Goal: Information Seeking & Learning: Learn about a topic

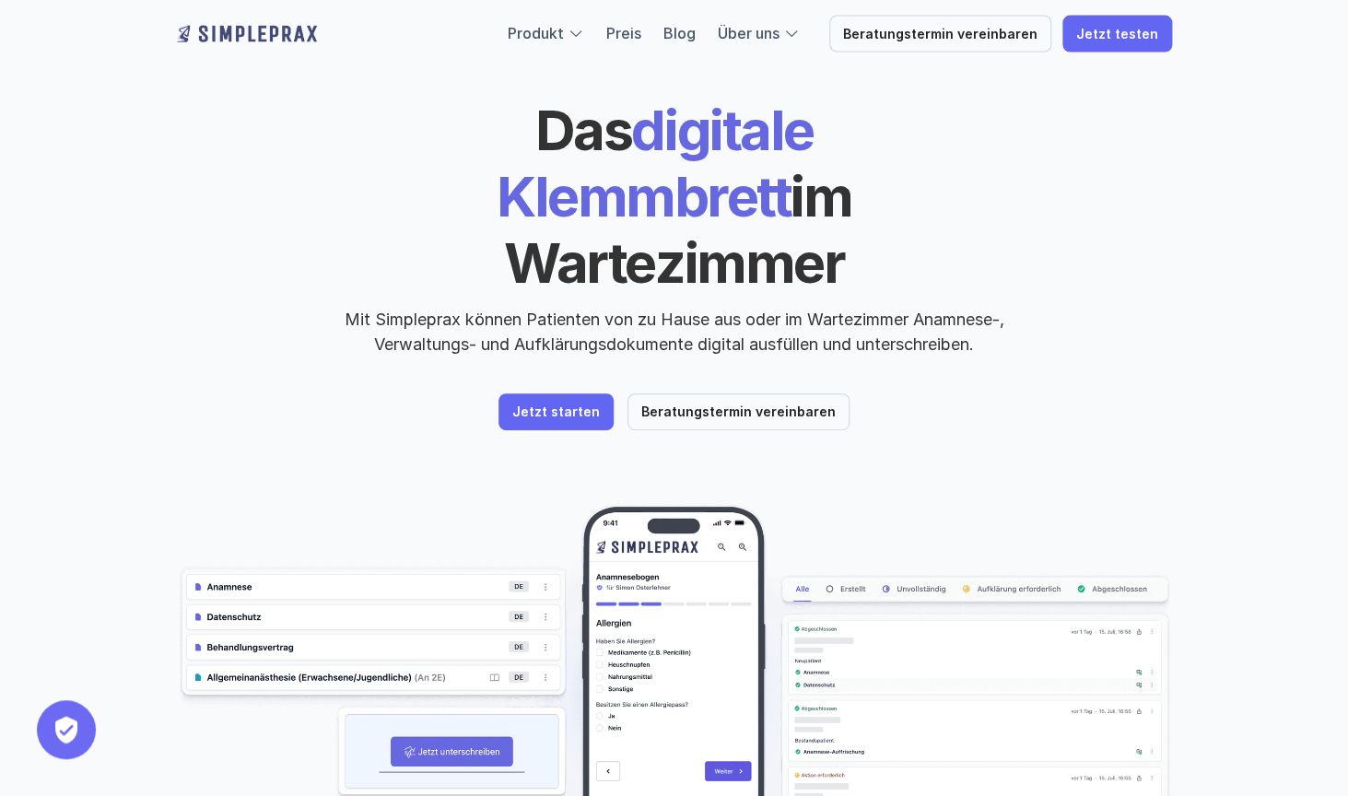
scroll to position [55, 0]
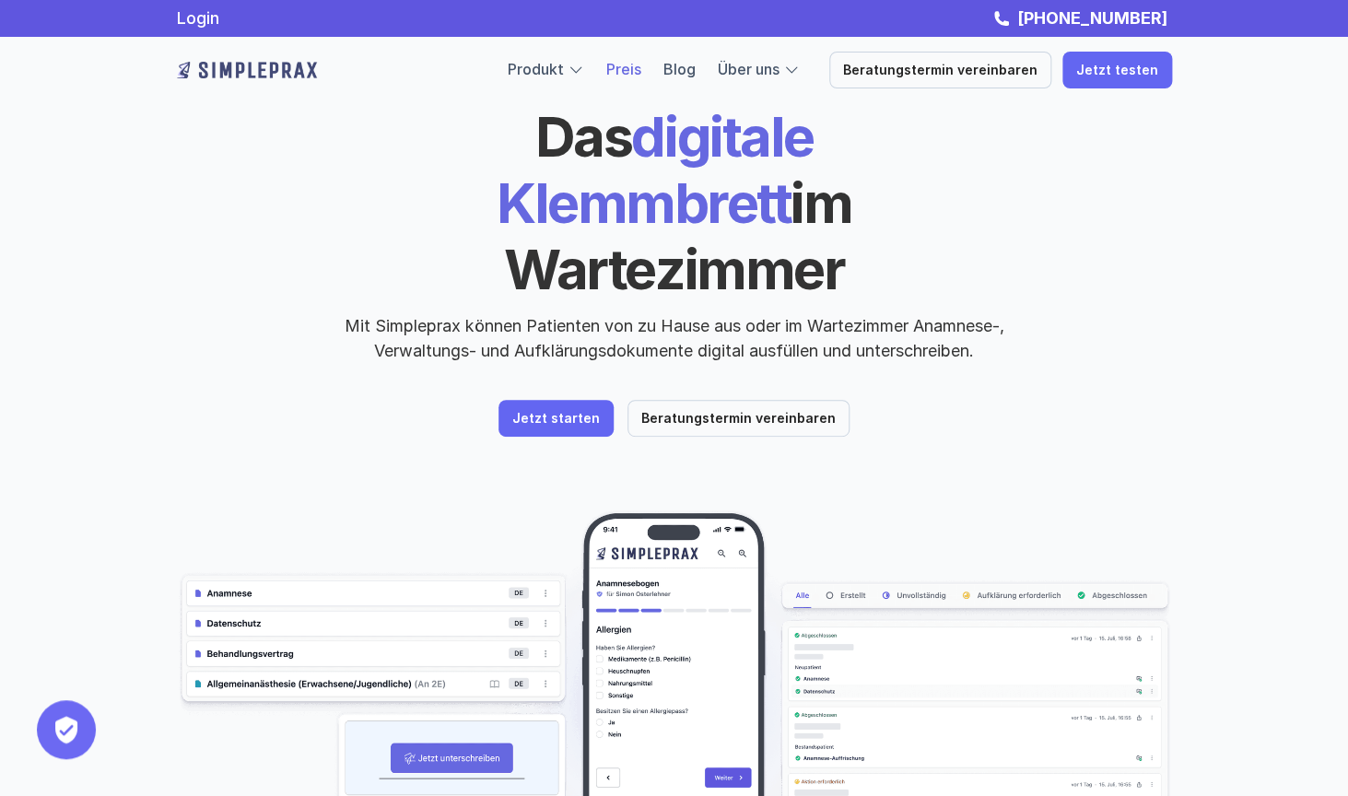
click at [641, 74] on link "Preis" at bounding box center [623, 69] width 35 height 18
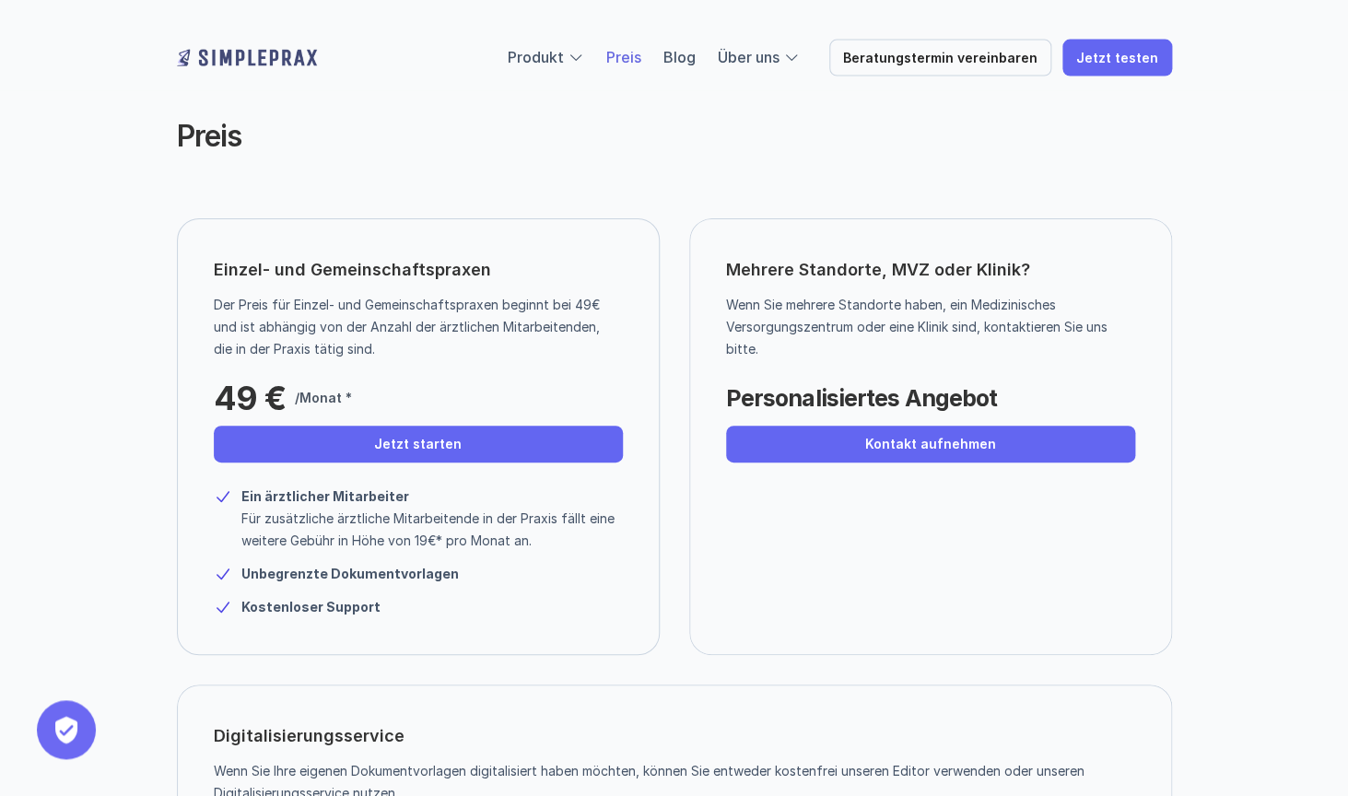
scroll to position [15, 0]
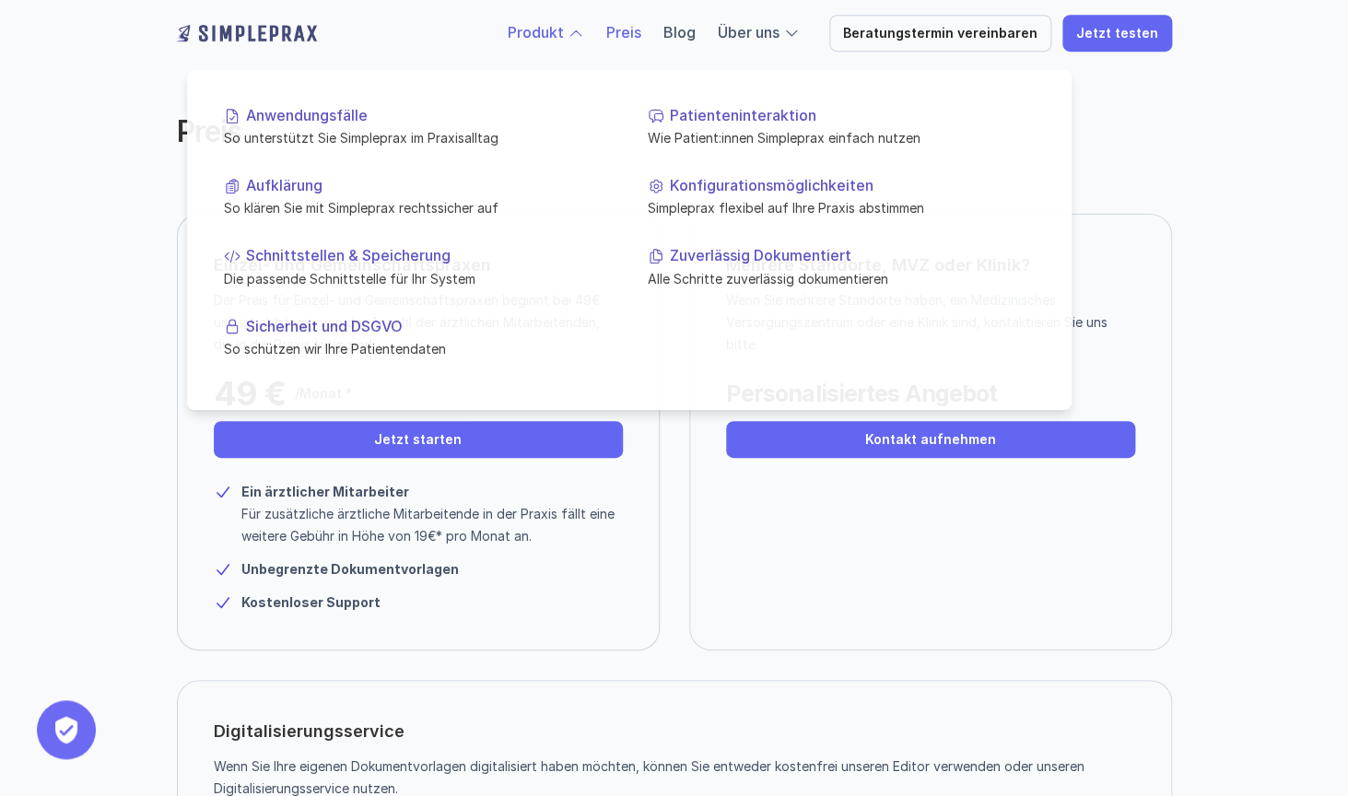
click at [548, 34] on link "Produkt" at bounding box center [536, 32] width 56 height 18
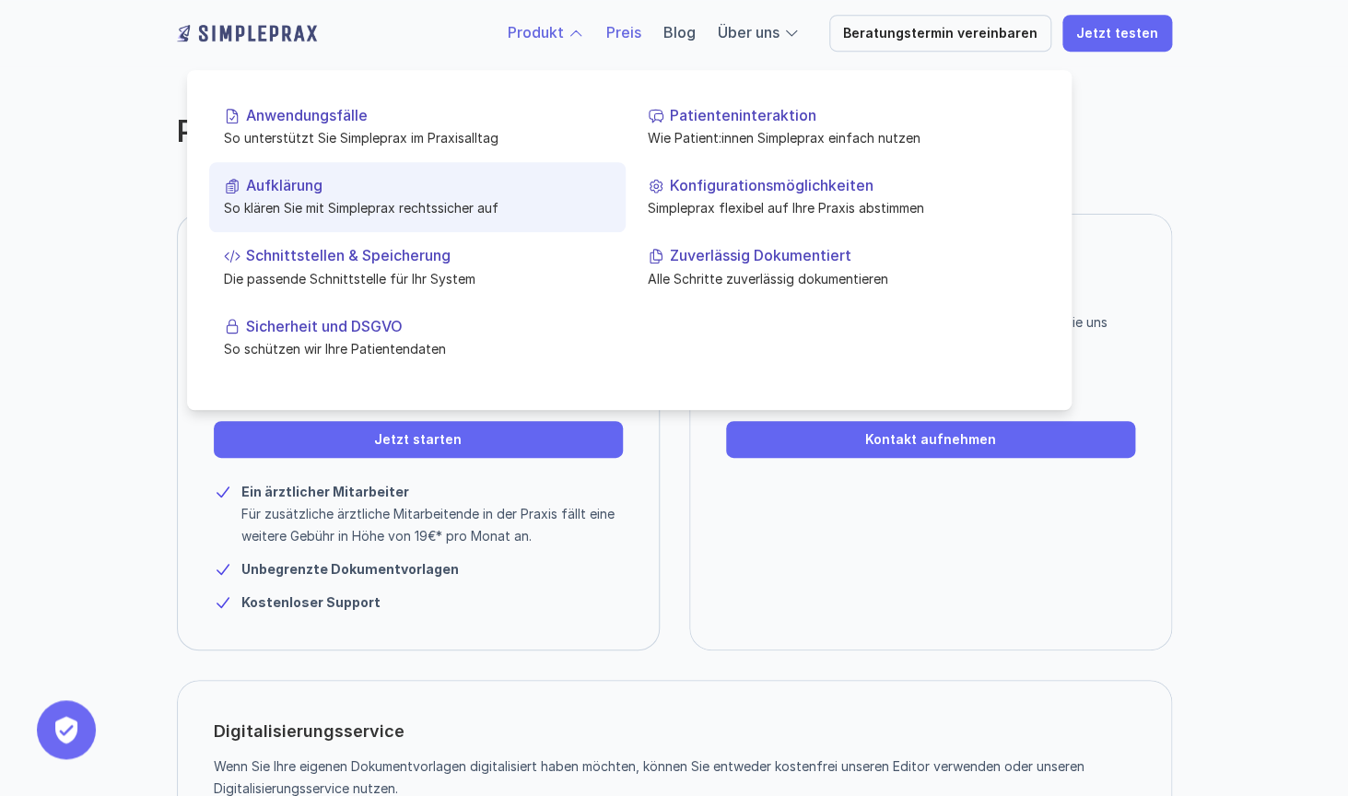
click at [317, 212] on p "So klären Sie mit Simpleprax rechtssicher auf" at bounding box center [417, 207] width 387 height 19
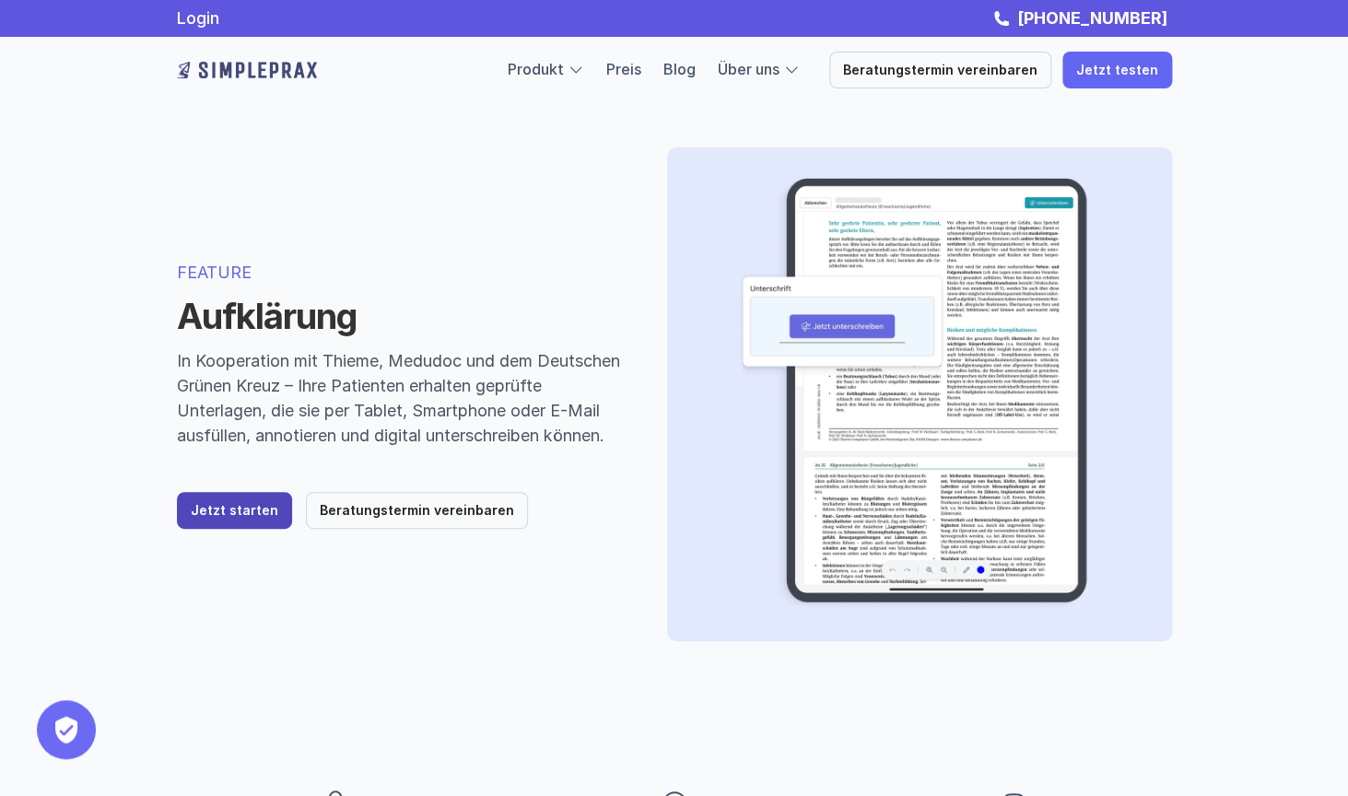
click at [228, 519] on p "Jetzt starten" at bounding box center [235, 511] width 88 height 16
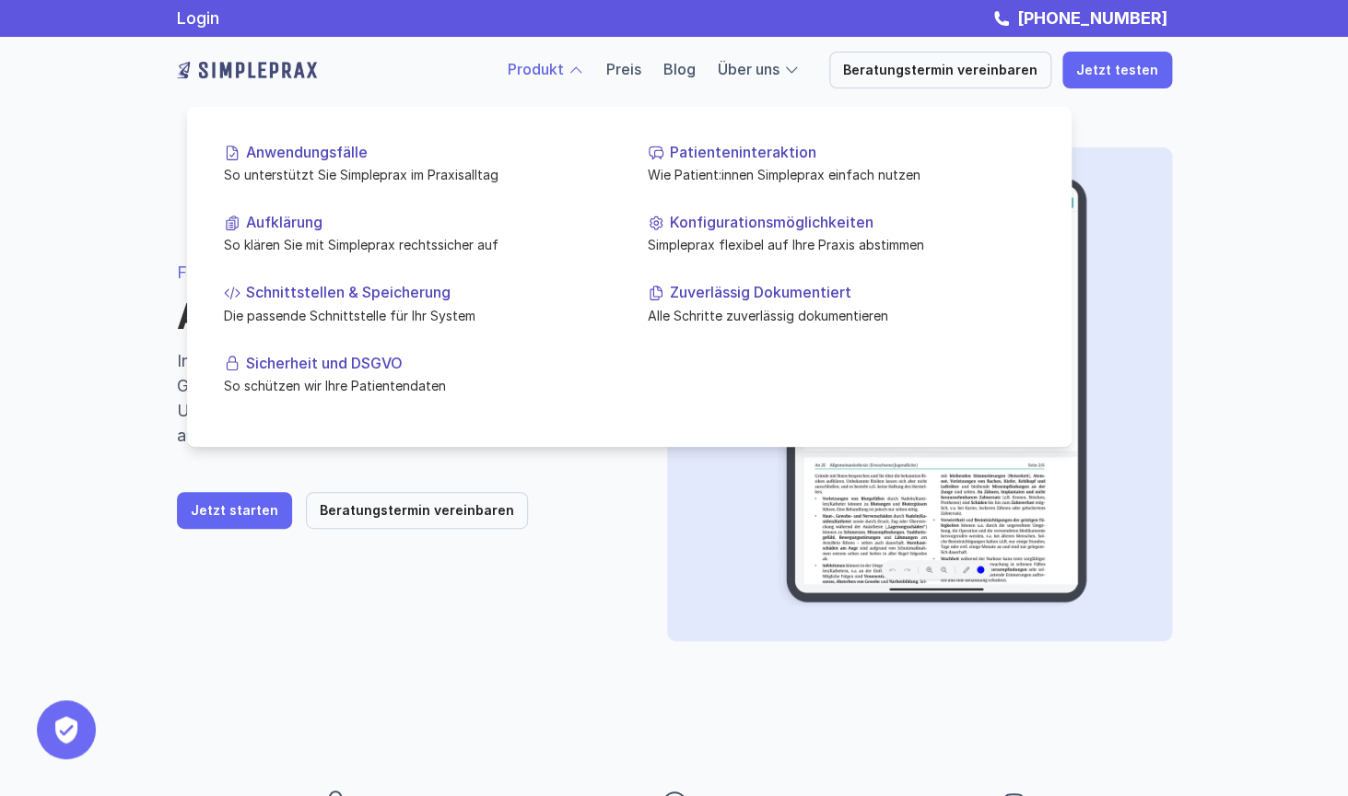
click at [584, 67] on div at bounding box center [576, 70] width 17 height 17
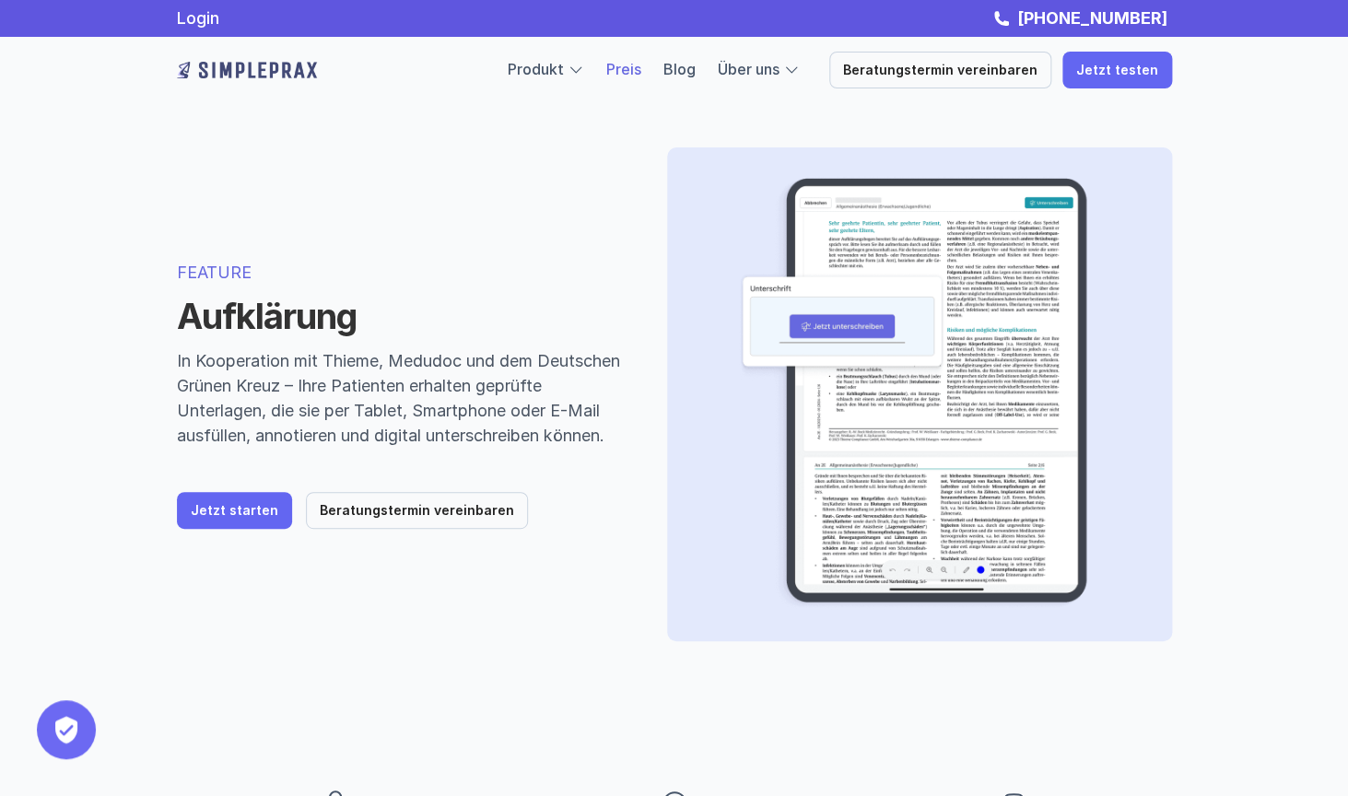
click at [641, 68] on link "Preis" at bounding box center [623, 69] width 35 height 18
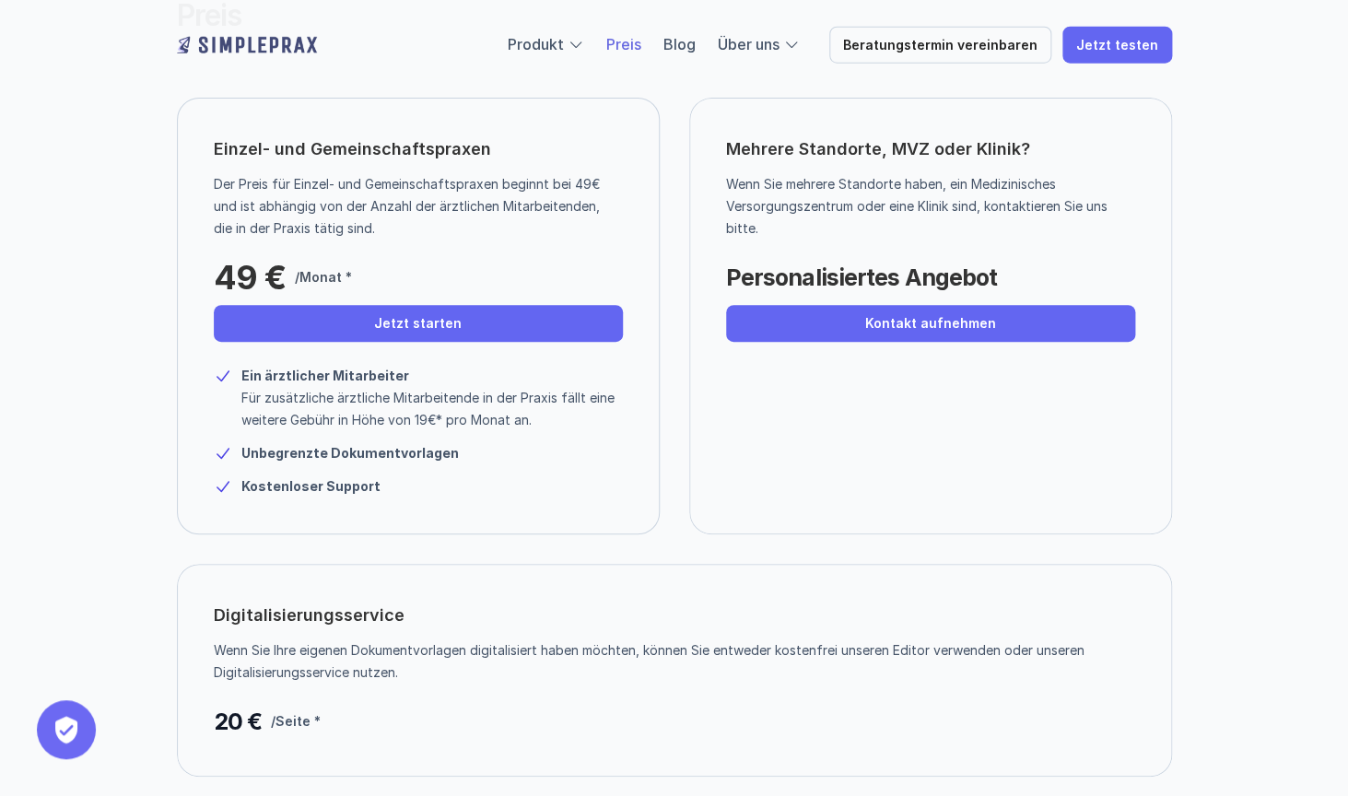
scroll to position [148, 0]
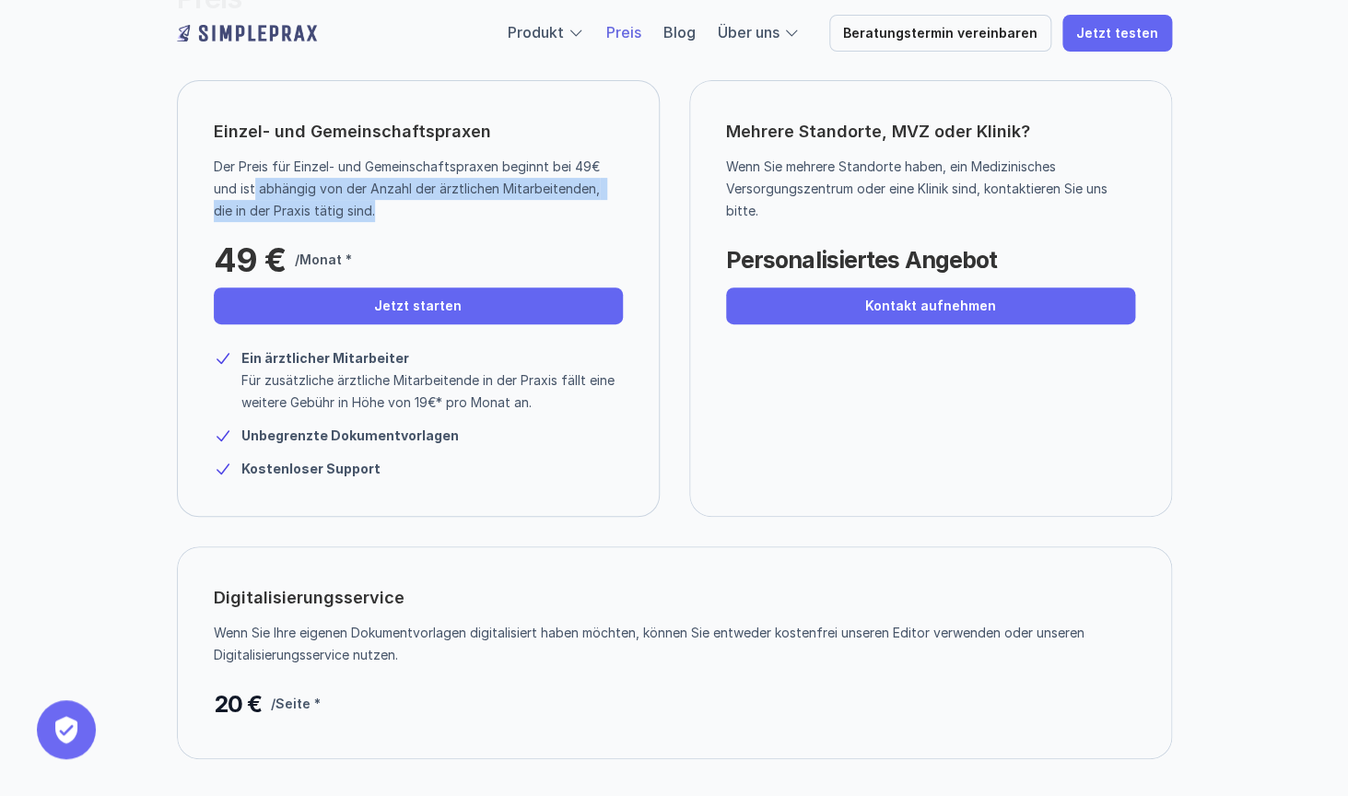
drag, startPoint x: 256, startPoint y: 194, endPoint x: 377, endPoint y: 217, distance: 122.9
click at [377, 217] on p "Der Preis für Einzel- und Gemeinschaftspraxen beginnt bei 49€ und ist abhängig …" at bounding box center [411, 189] width 395 height 66
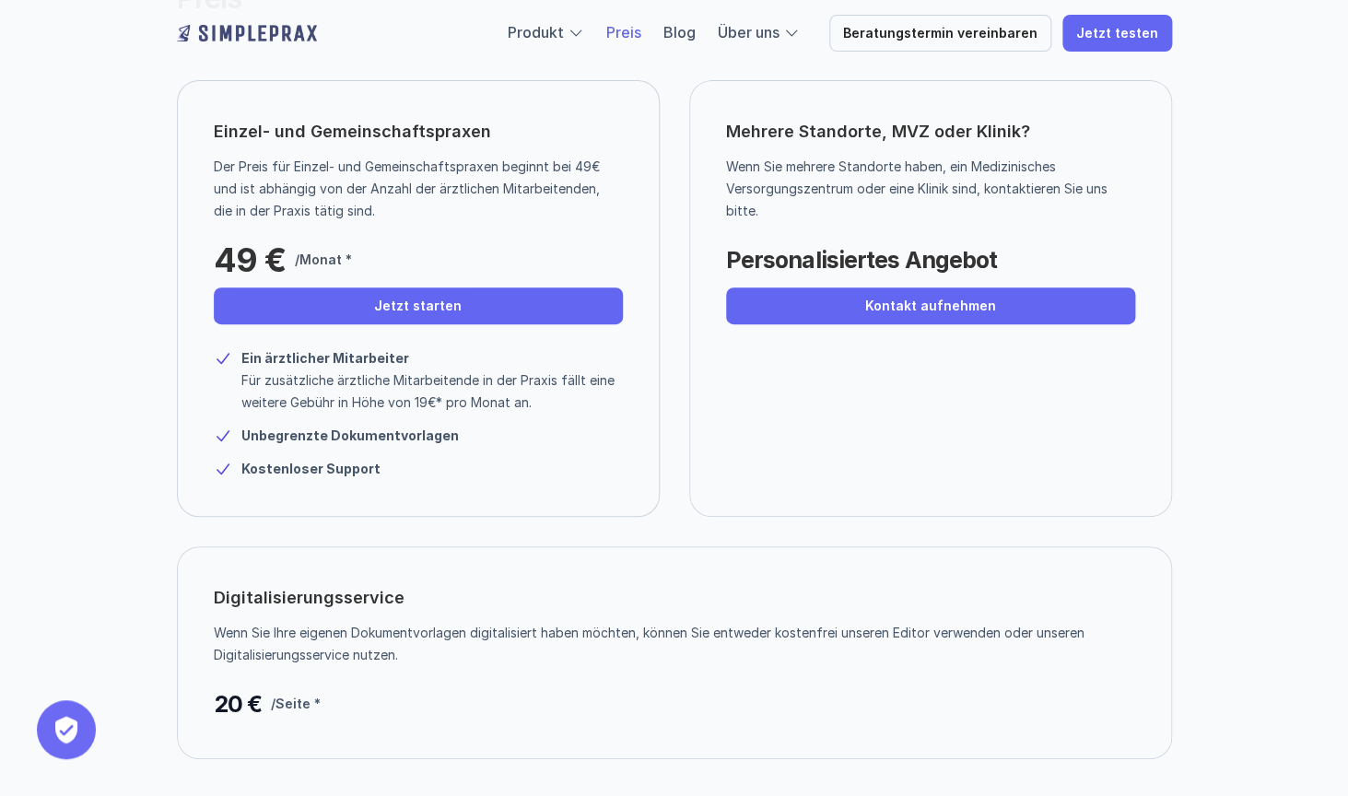
click at [377, 217] on p "Der Preis für Einzel- und Gemeinschaftspraxen beginnt bei 49€ und ist abhängig …" at bounding box center [411, 189] width 395 height 66
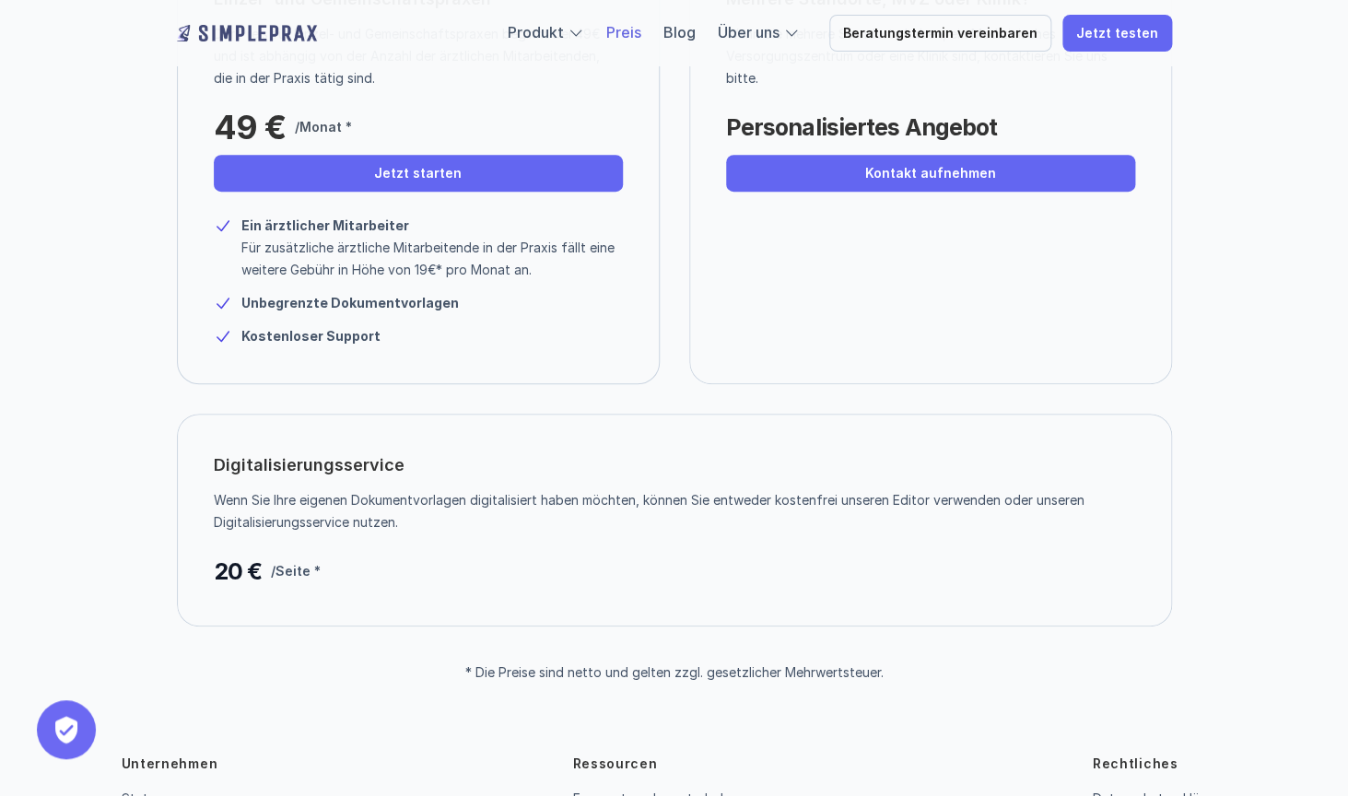
scroll to position [282, 0]
drag, startPoint x: 252, startPoint y: 335, endPoint x: 393, endPoint y: 324, distance: 140.5
click at [395, 325] on p "Kostenloser Support" at bounding box center [367, 335] width 252 height 22
click at [393, 324] on div "Ein ärztlicher Mitarbeiter Für zusätzliche ärztliche Mitarbeitende in der Praxi…" at bounding box center [418, 273] width 409 height 147
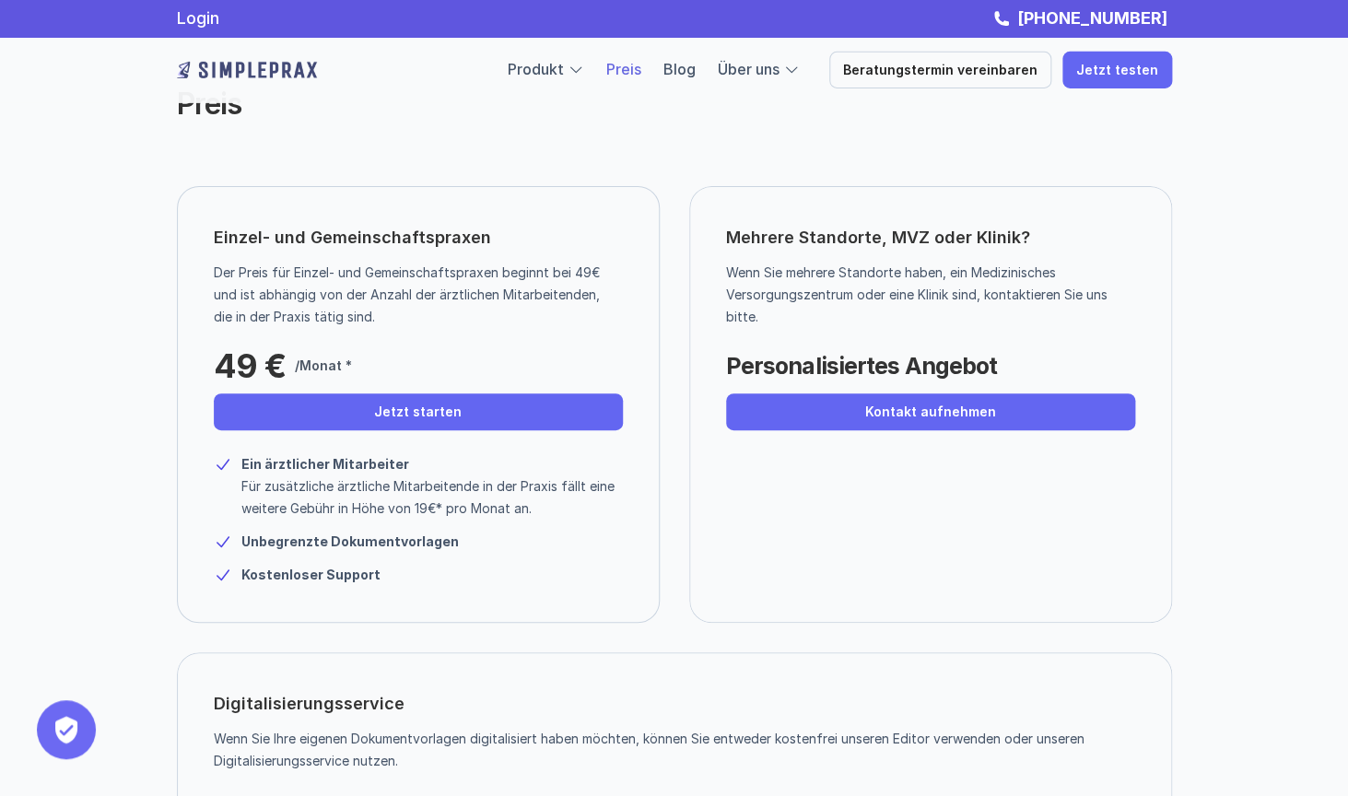
scroll to position [0, 0]
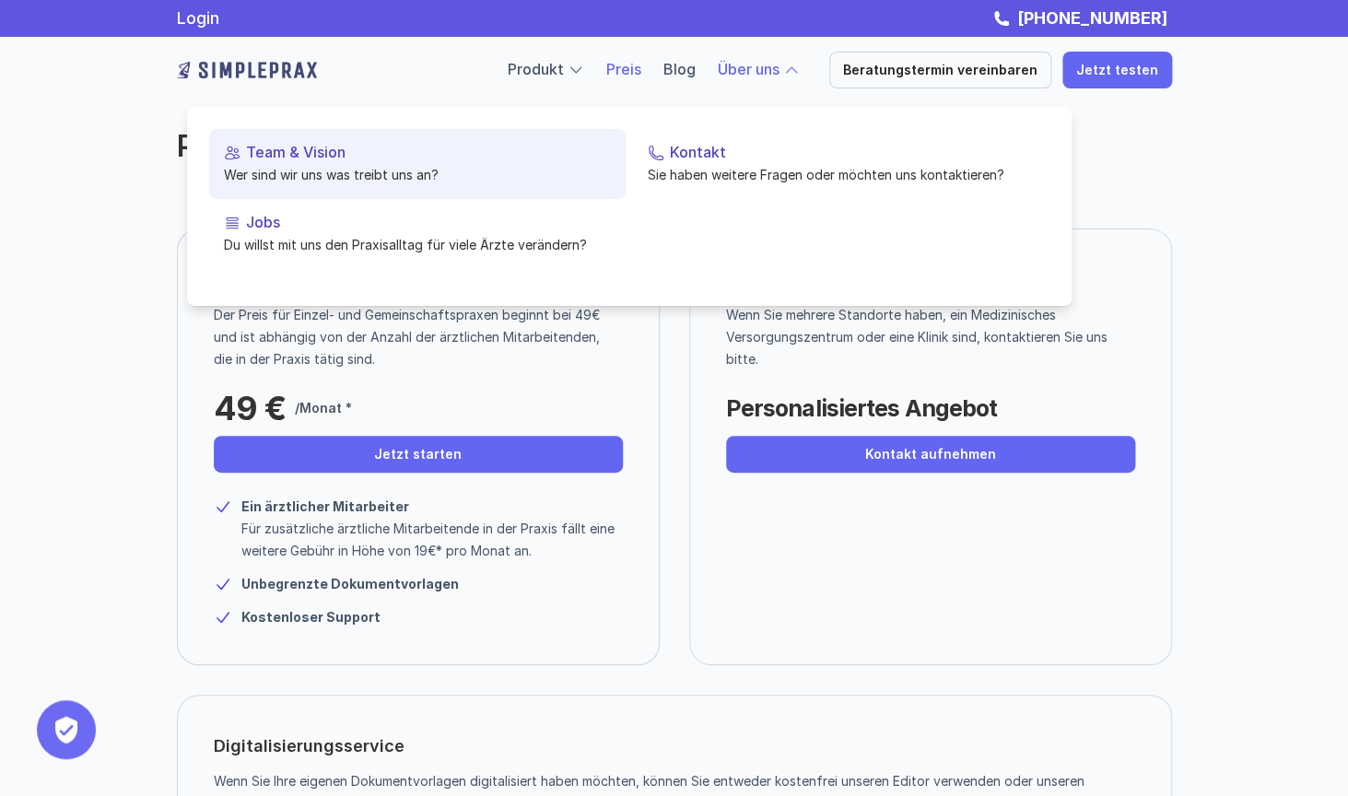
click at [416, 161] on p "Team & Vision" at bounding box center [428, 153] width 365 height 18
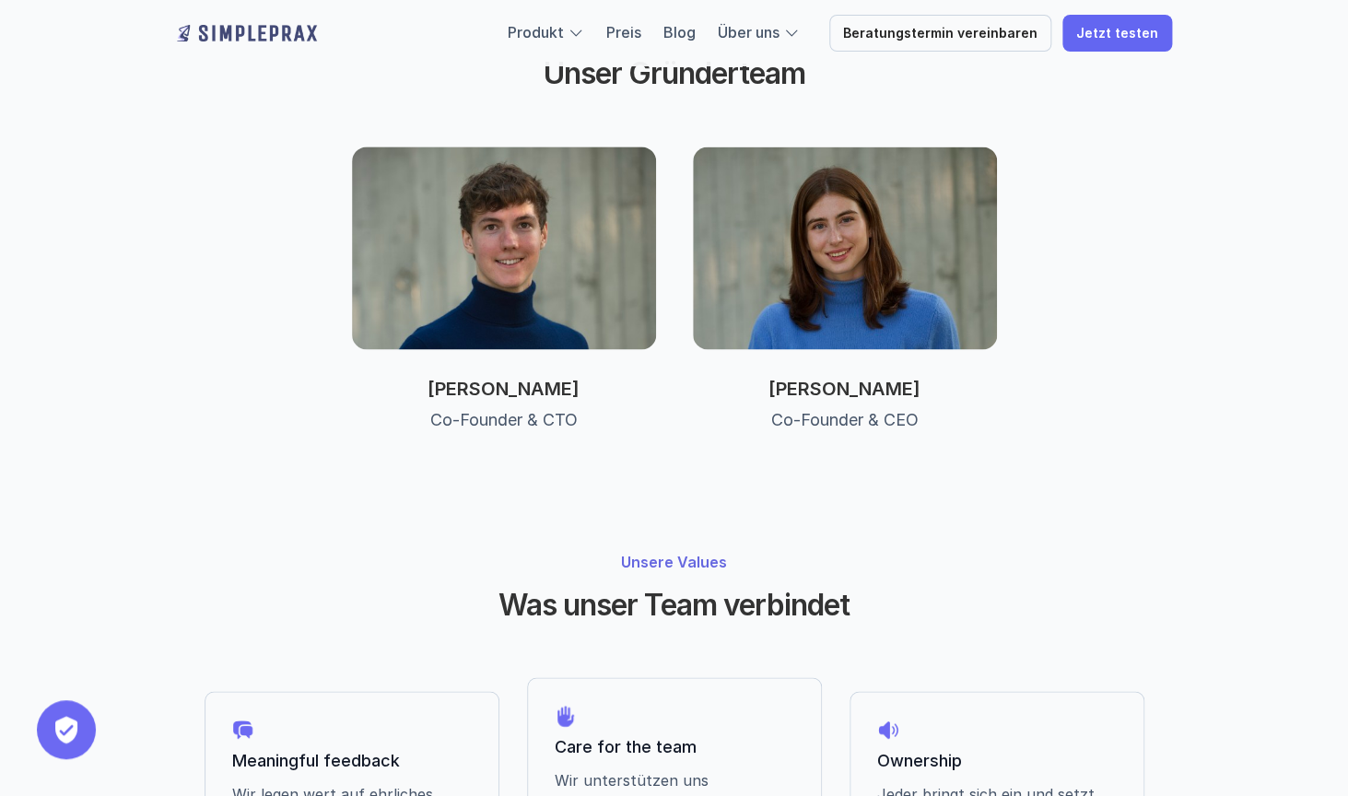
scroll to position [1530, 0]
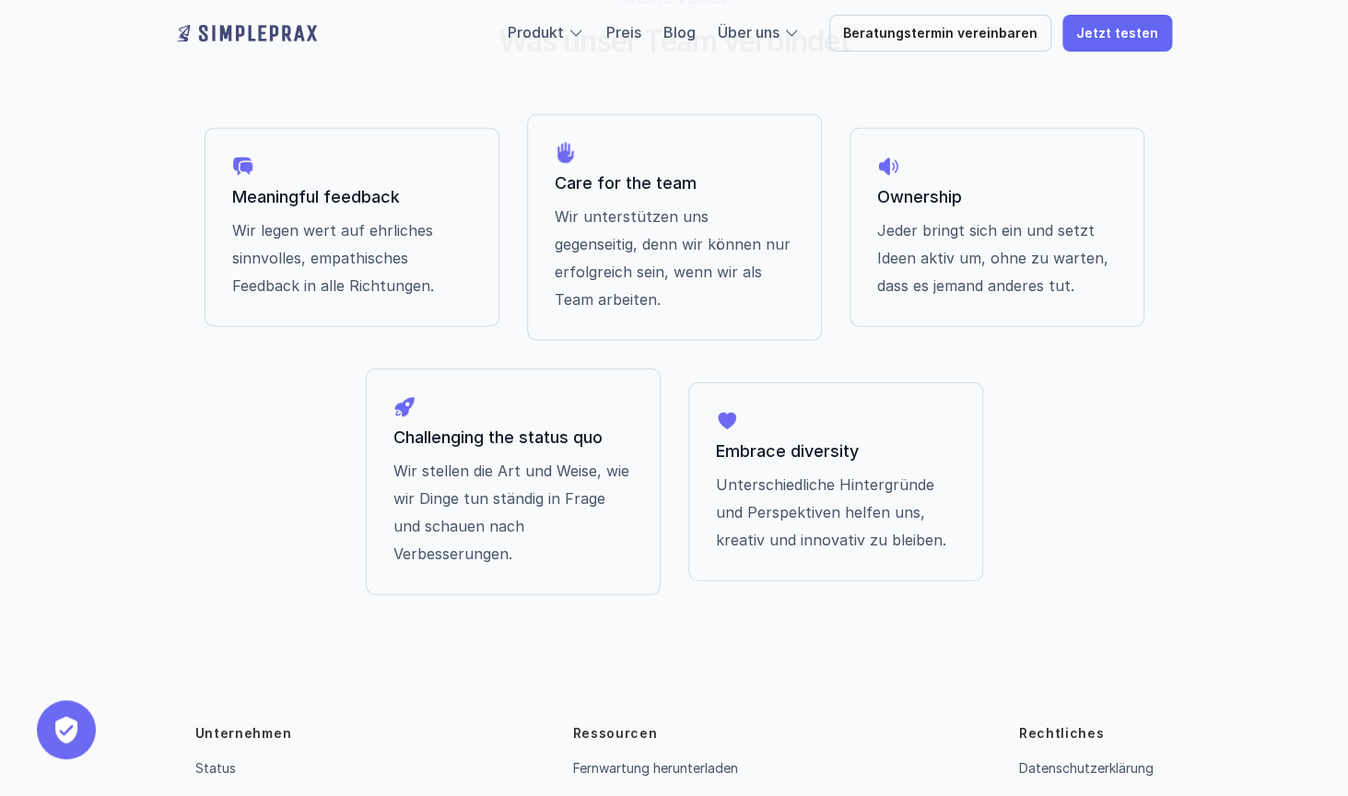
click at [1061, 794] on p "Impressum" at bounding box center [1050, 805] width 64 height 22
click at [1061, 795] on link "Impressum" at bounding box center [1050, 805] width 64 height 16
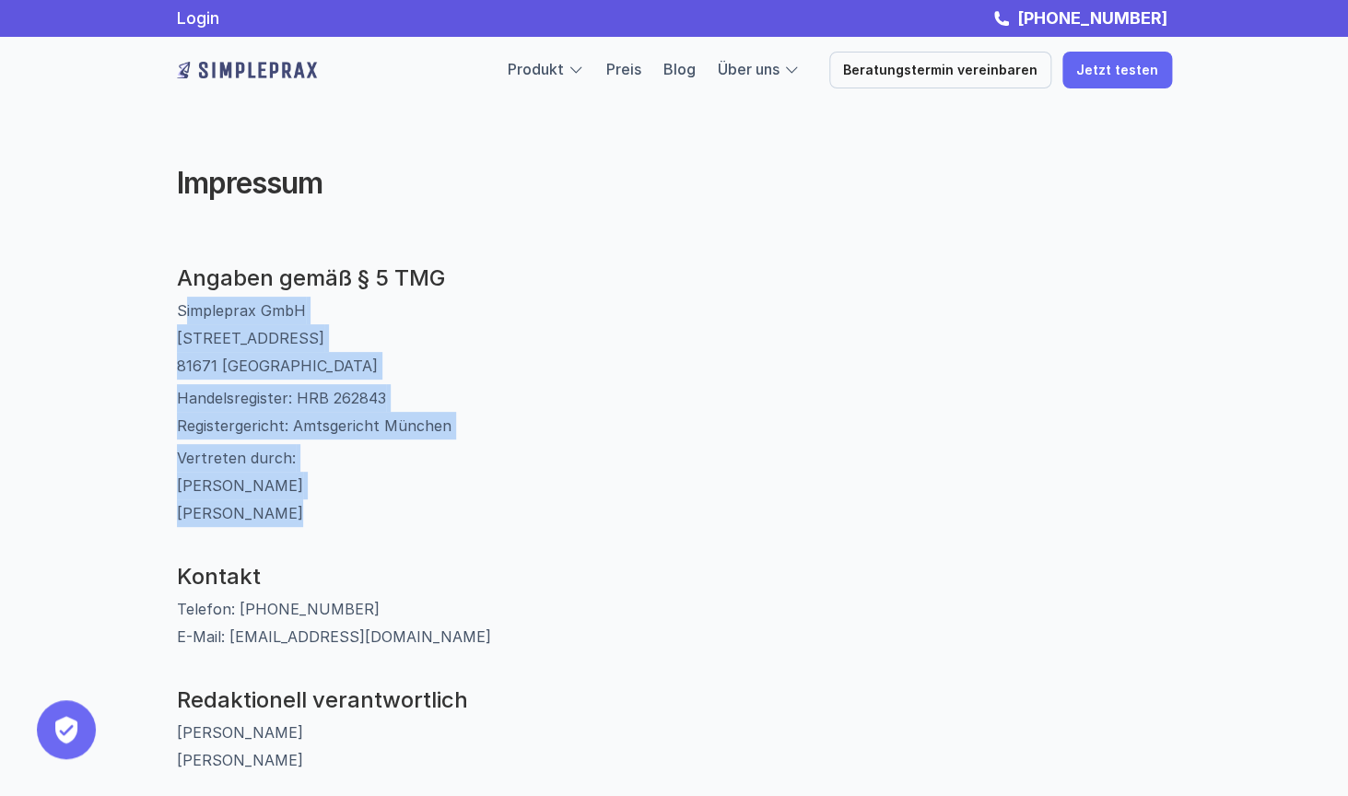
drag, startPoint x: 182, startPoint y: 318, endPoint x: 441, endPoint y: 540, distance: 341.1
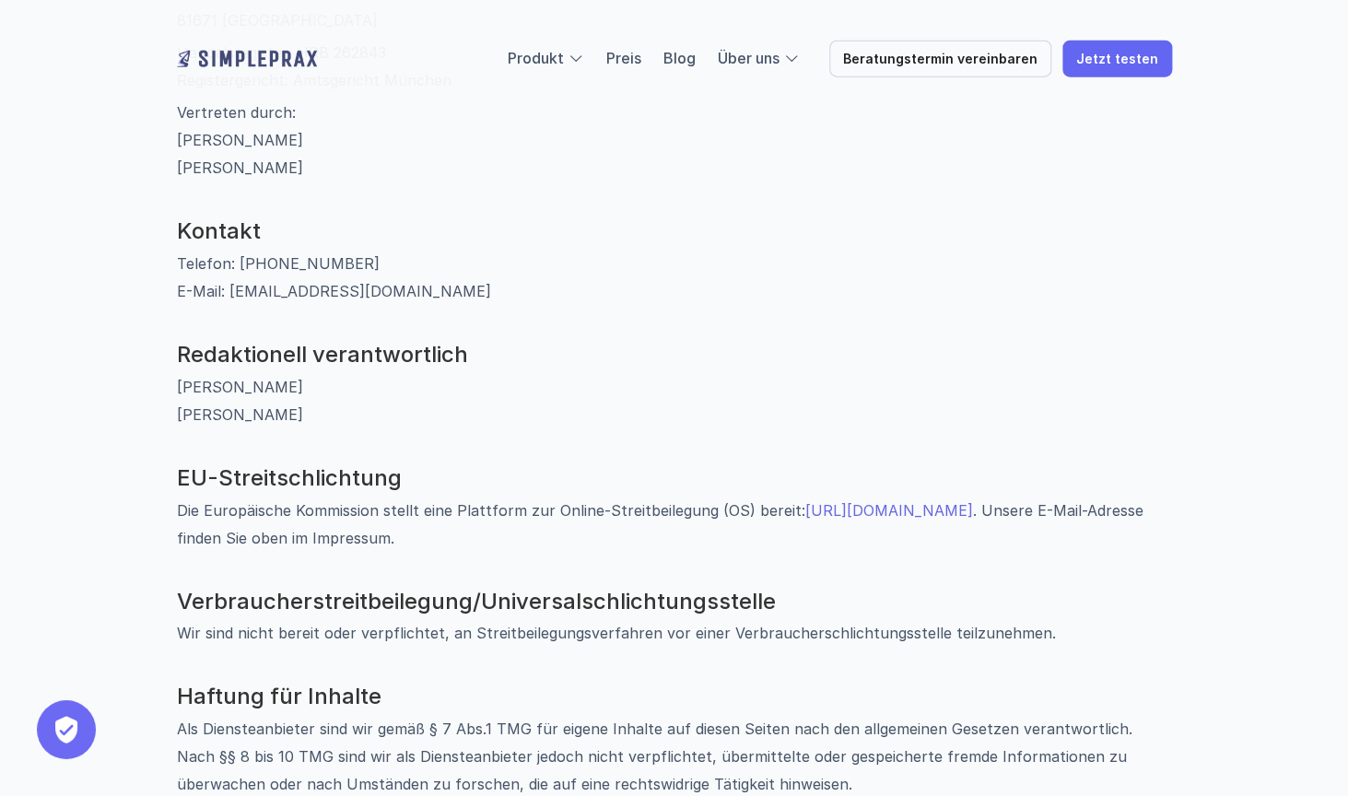
scroll to position [1177, 0]
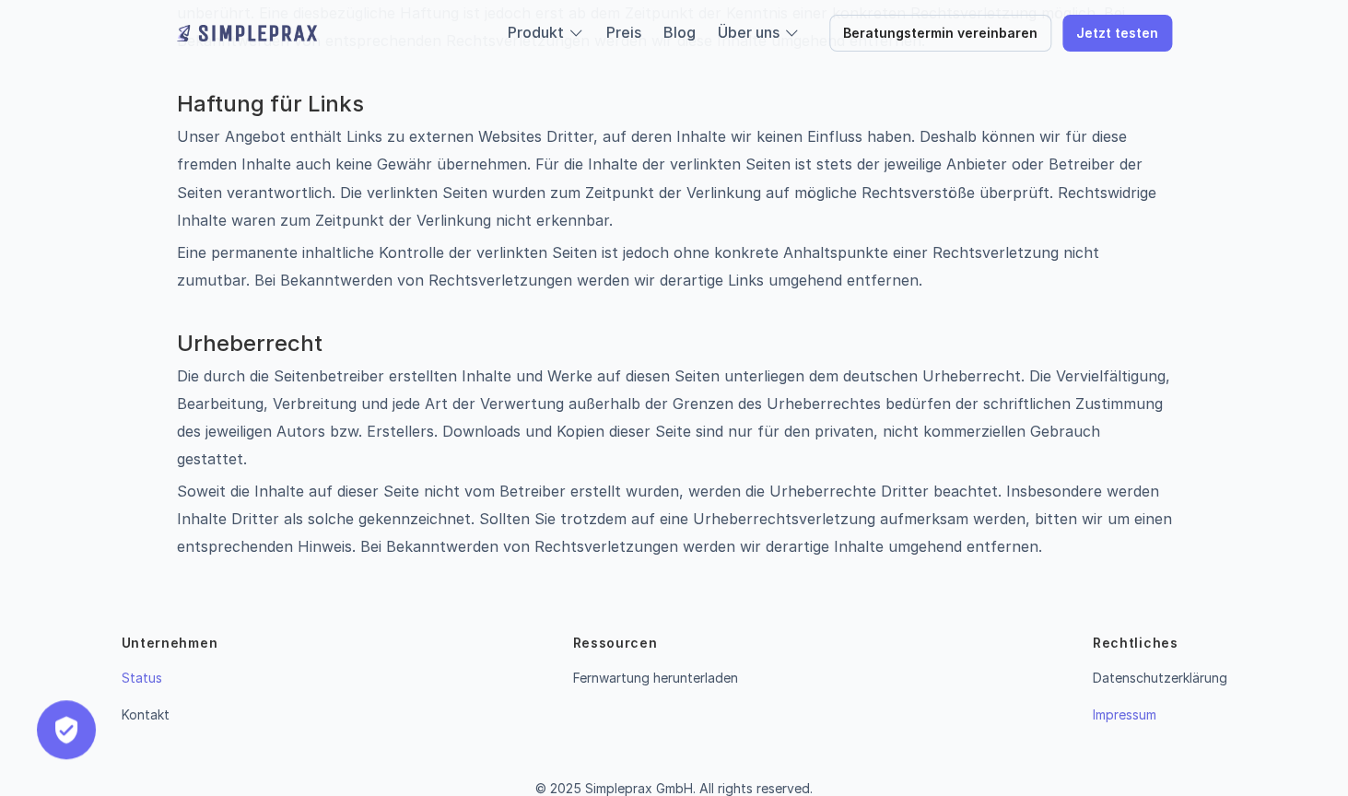
click at [145, 669] on link "Status" at bounding box center [142, 677] width 41 height 16
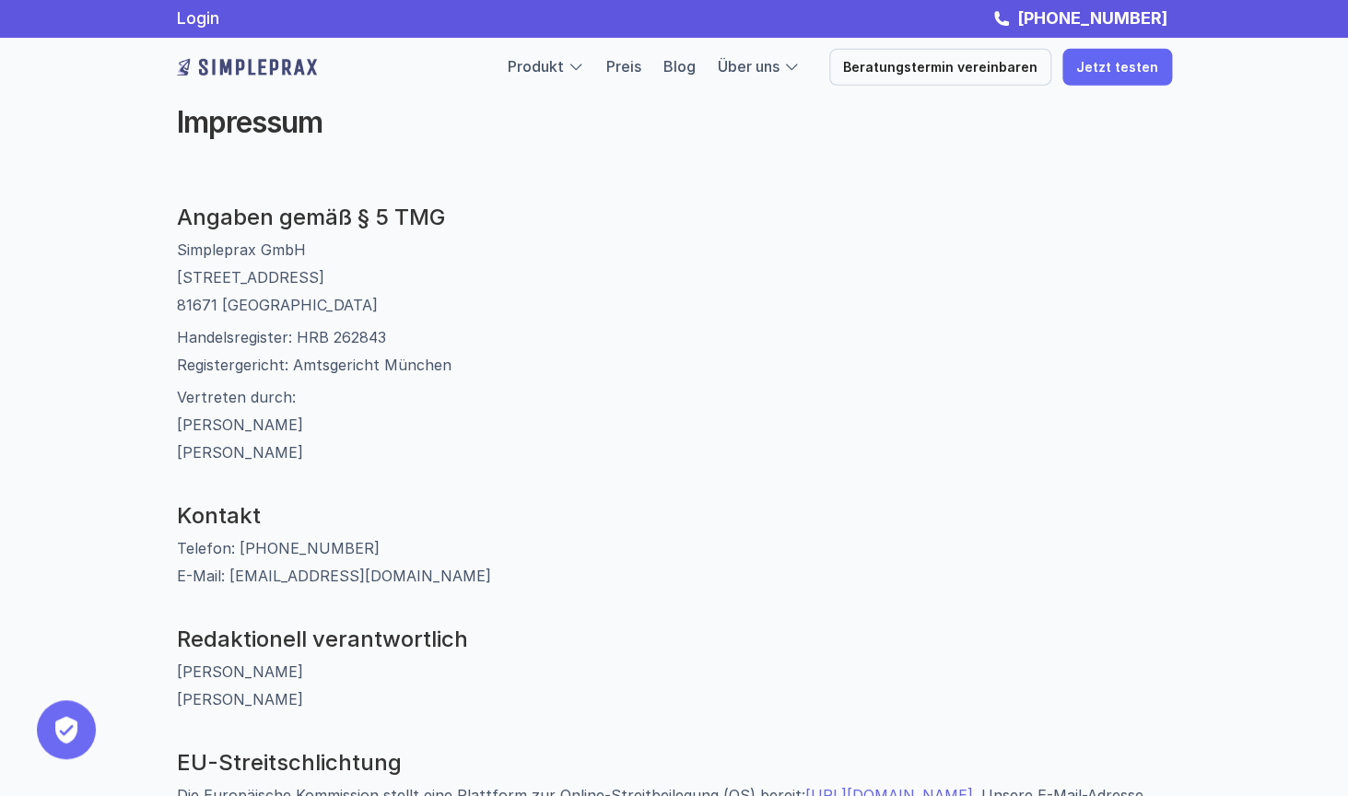
scroll to position [0, 0]
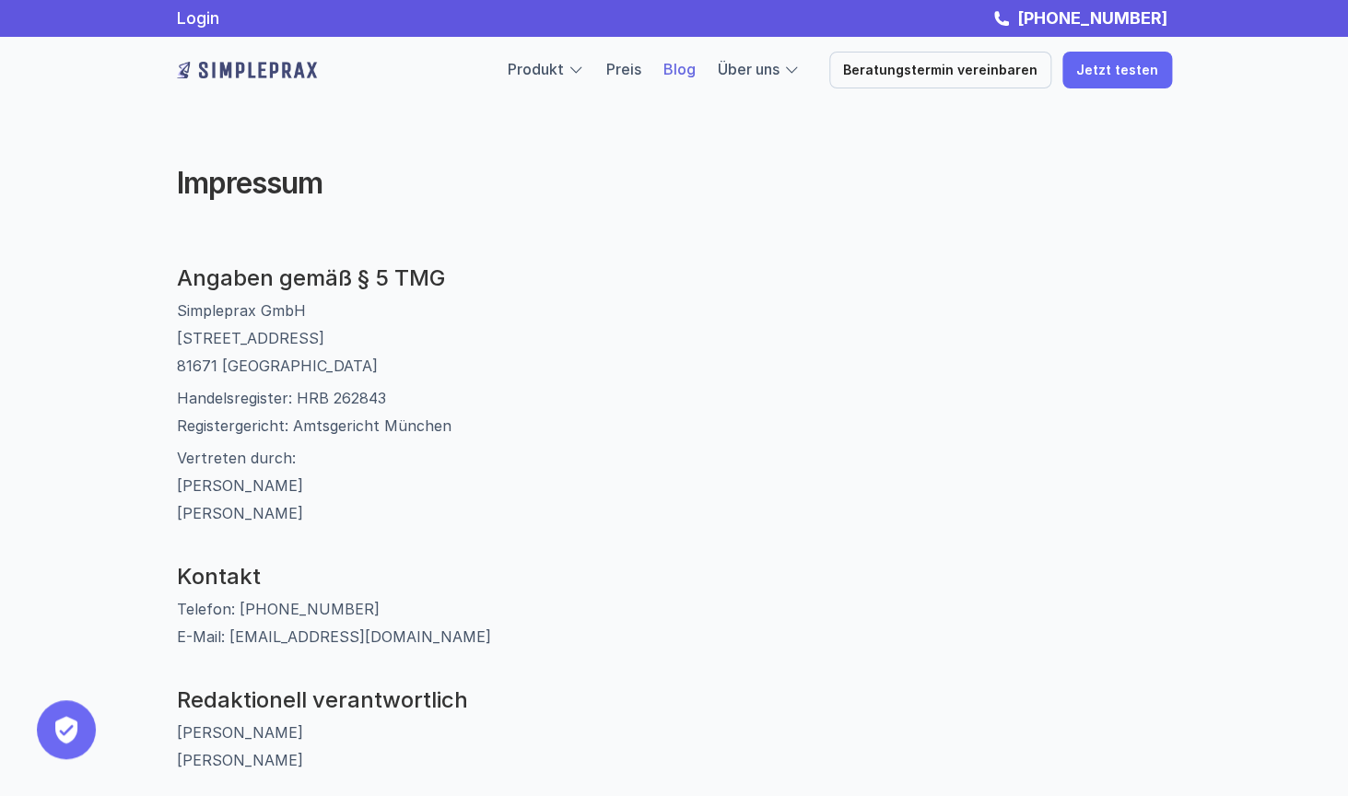
click at [695, 68] on link "Blog" at bounding box center [679, 69] width 32 height 18
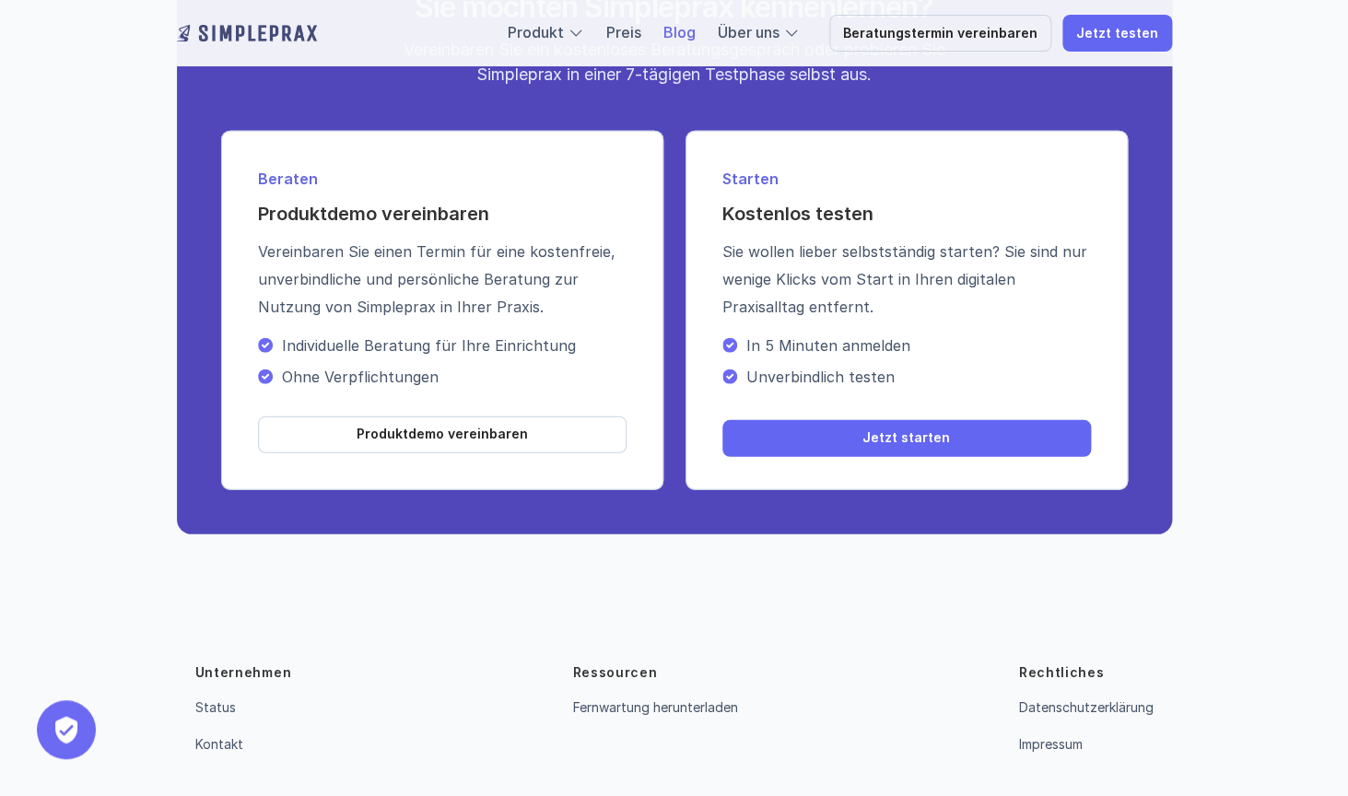
scroll to position [4392, 0]
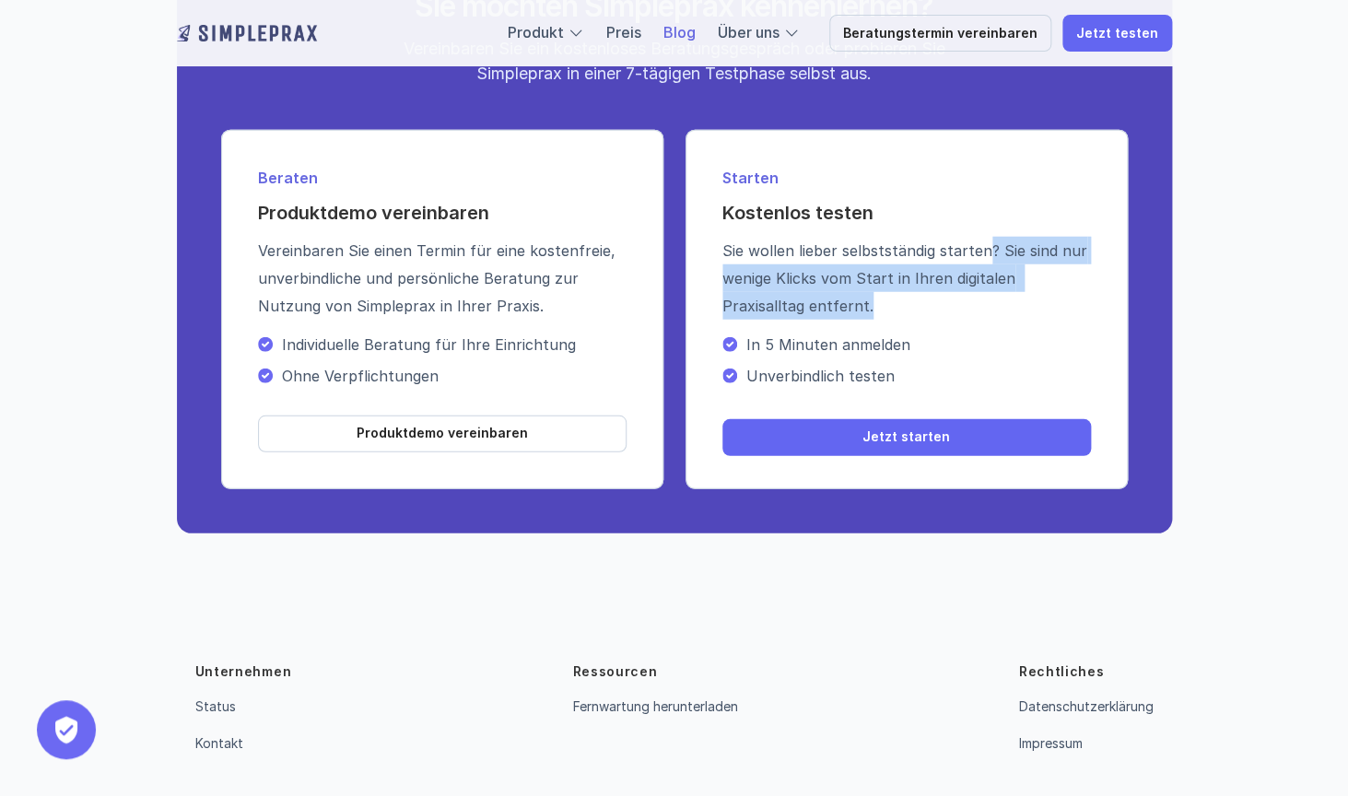
drag, startPoint x: 986, startPoint y: 253, endPoint x: 1040, endPoint y: 305, distance: 75.0
click at [1040, 305] on p "Sie wollen lieber selbstständig starten? Sie sind nur wenige Klicks vom Start i…" at bounding box center [906, 278] width 369 height 83
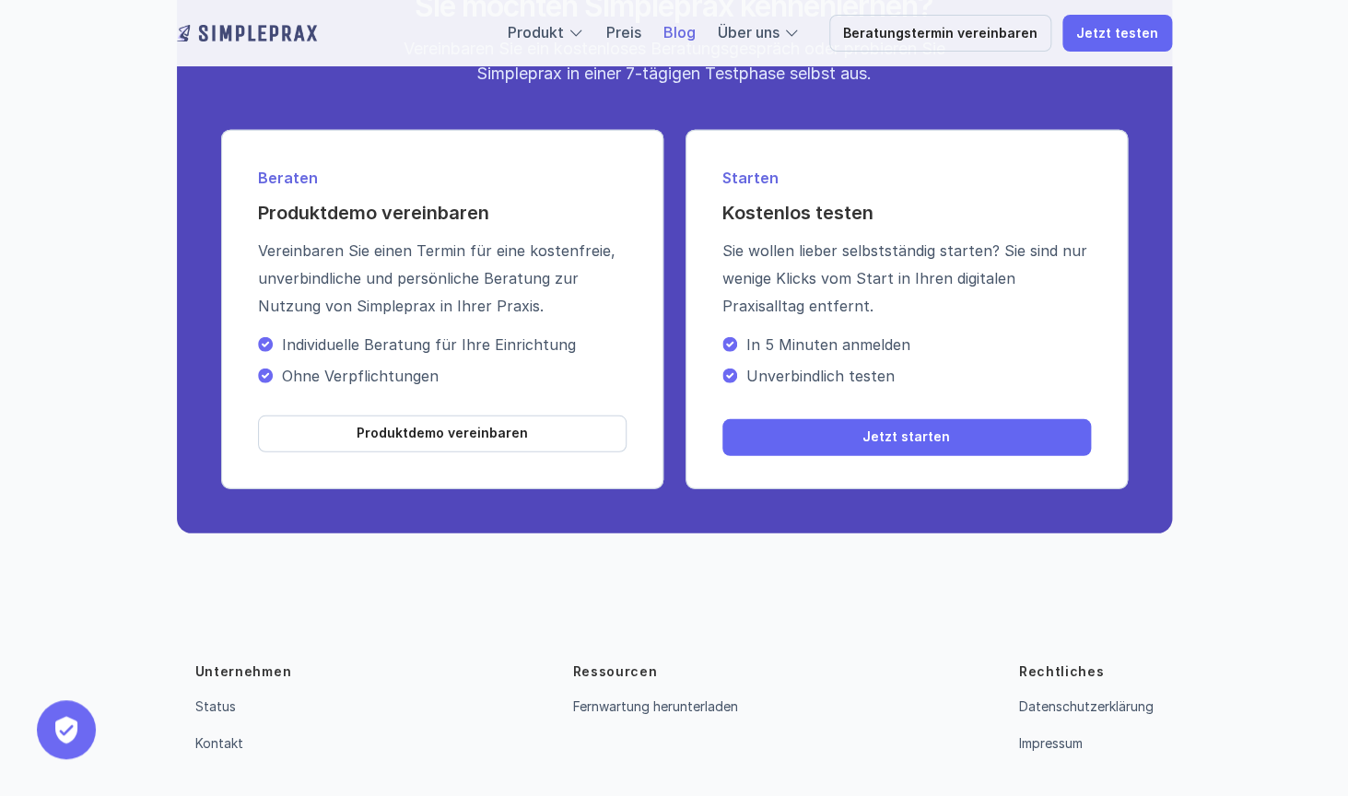
click at [1040, 305] on p "Sie wollen lieber selbstständig starten? Sie sind nur wenige Klicks vom Start i…" at bounding box center [906, 278] width 369 height 83
click at [925, 437] on p "Jetzt starten" at bounding box center [906, 437] width 88 height 16
